Goal: Communication & Community: Connect with others

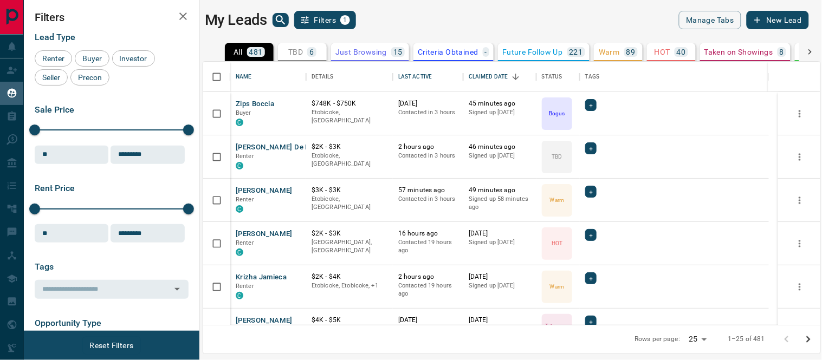
scroll to position [254, 608]
click at [258, 145] on button "[PERSON_NAME] De la [PERSON_NAME]" at bounding box center [304, 148] width 136 height 10
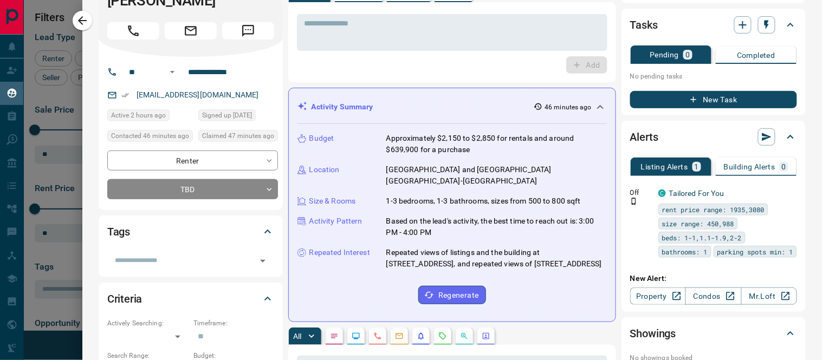
scroll to position [0, 0]
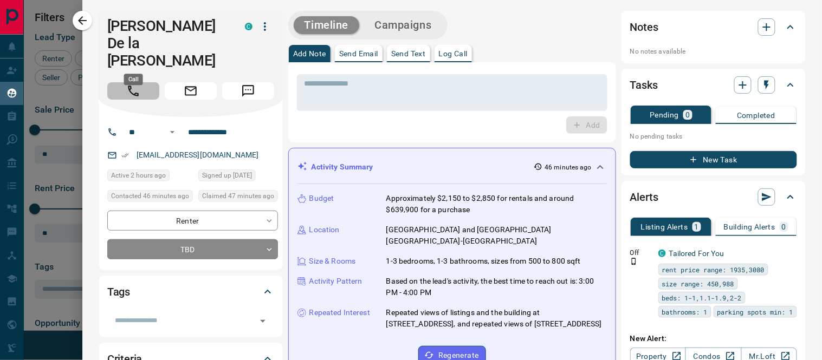
click at [134, 84] on icon "Call" at bounding box center [133, 91] width 14 height 14
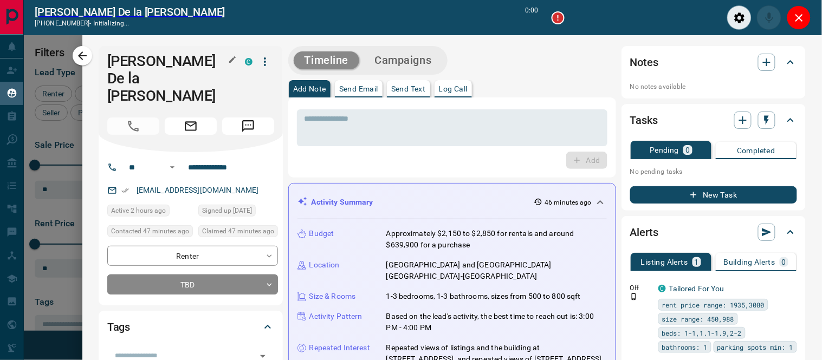
scroll to position [9, 9]
type input "*******"
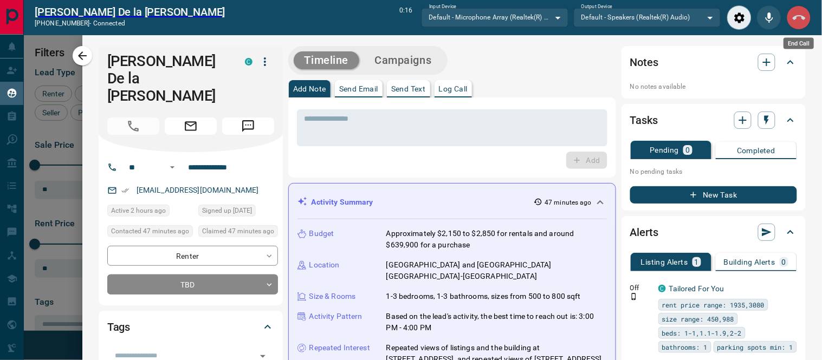
click at [805, 17] on icon "End Call" at bounding box center [799, 17] width 13 height 5
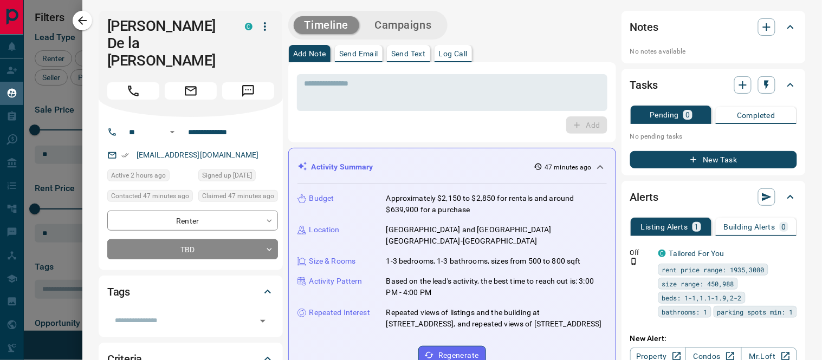
scroll to position [254, 608]
click at [404, 50] on p "Send Text" at bounding box center [408, 54] width 35 height 8
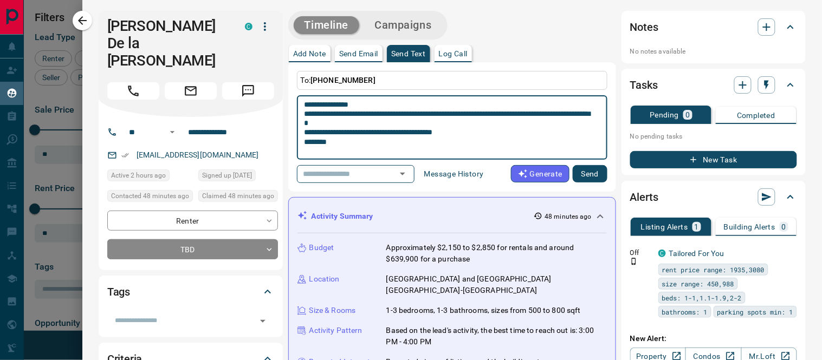
paste textarea "**********"
type textarea "**********"
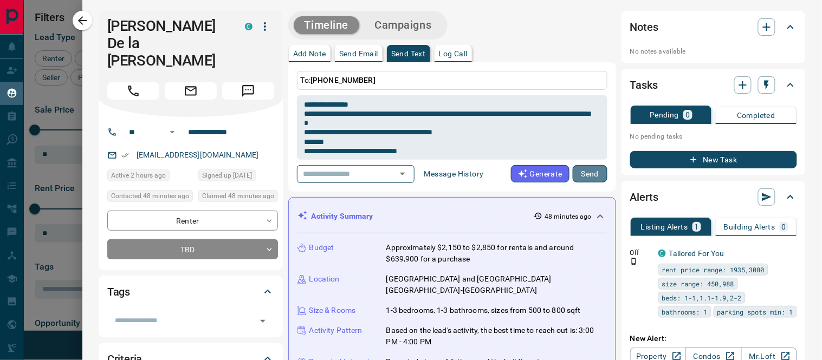
click at [586, 179] on button "Send" at bounding box center [590, 173] width 35 height 17
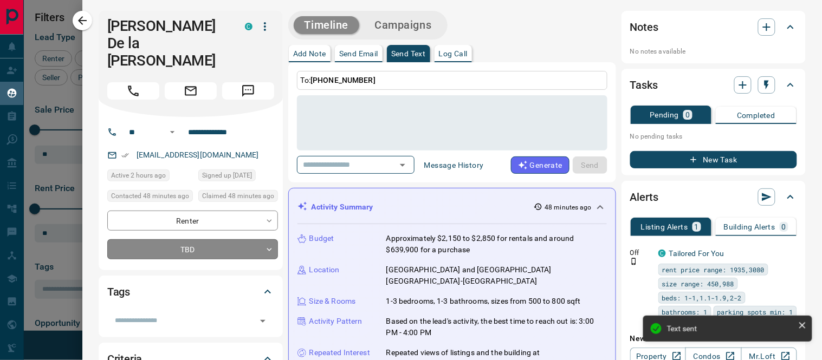
click at [268, 214] on body "Lead Transfers Claim Leads My Leads Tasks Opportunities Deals Campaigns Automat…" at bounding box center [411, 173] width 822 height 347
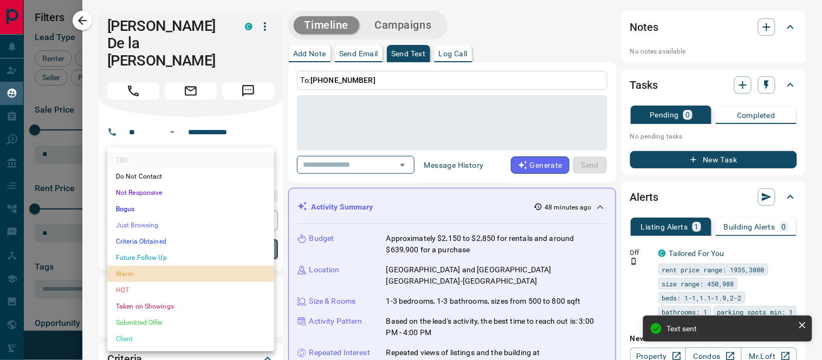
click at [133, 277] on li "Warm" at bounding box center [190, 274] width 167 height 16
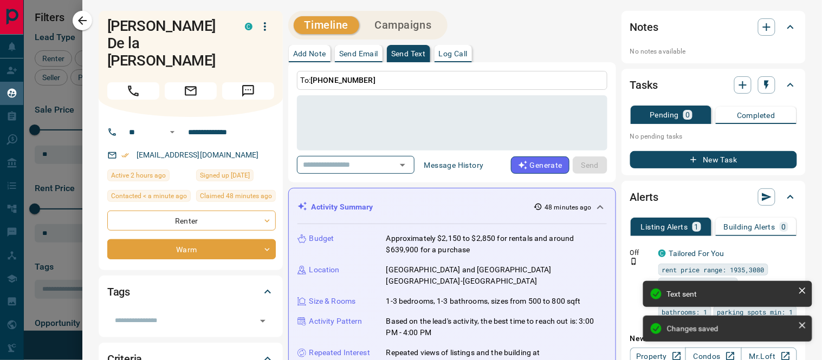
type input "*"
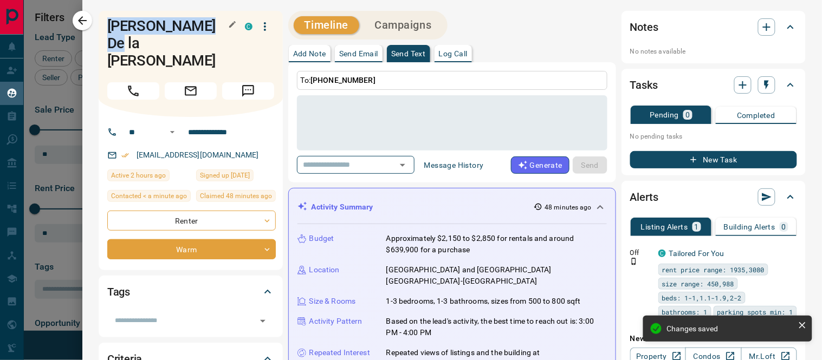
drag, startPoint x: 215, startPoint y: 22, endPoint x: 109, endPoint y: 34, distance: 105.8
click at [109, 34] on h1 "[PERSON_NAME] De la [PERSON_NAME]" at bounding box center [167, 43] width 121 height 52
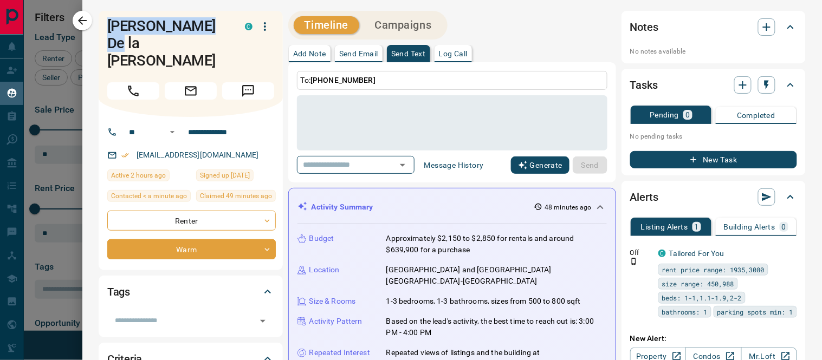
scroll to position [60, 0]
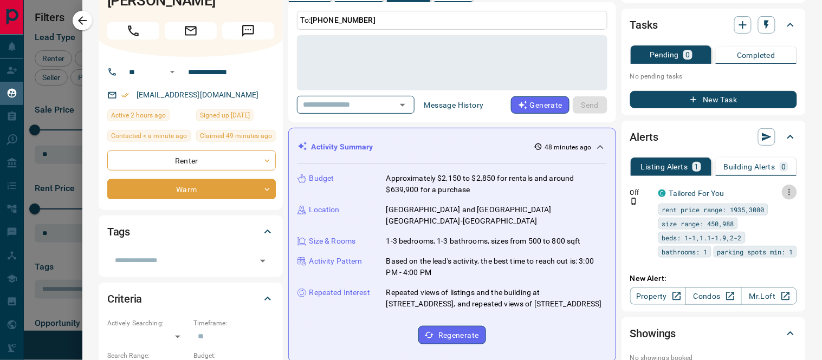
click at [789, 192] on icon "button" at bounding box center [790, 192] width 2 height 7
click at [766, 228] on link "Edit" at bounding box center [761, 229] width 24 height 10
click at [771, 229] on link "Edit" at bounding box center [761, 229] width 24 height 10
